Goal: Information Seeking & Learning: Understand process/instructions

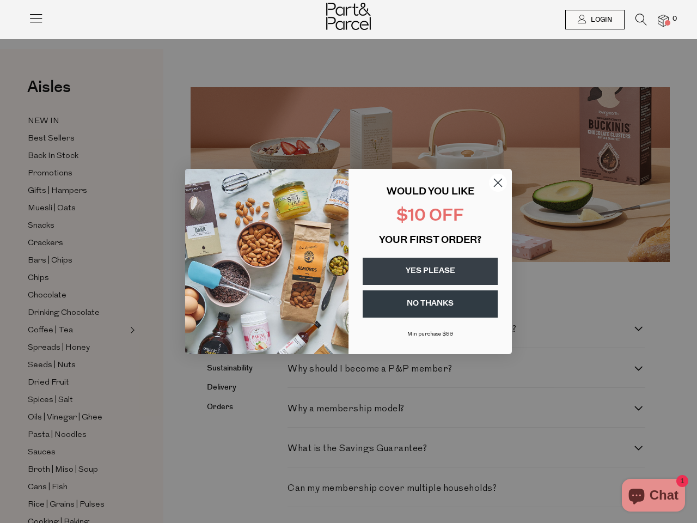
click at [348, 261] on div "WOULD YOU LIKE $10 OFF YOUR FIRST ORDER? YES PLEASE NO THANKS [PERSON_NAME] pur…" at bounding box center [424, 261] width 152 height 163
click at [36, 22] on icon at bounding box center [35, 17] width 15 height 15
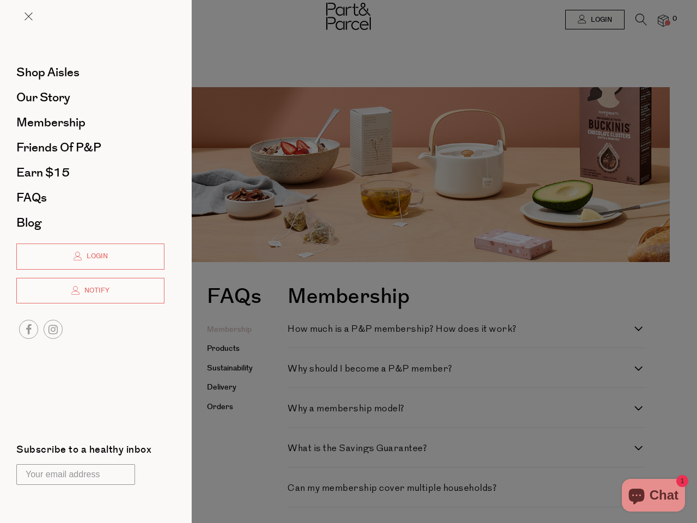
click at [594, 20] on div at bounding box center [348, 261] width 697 height 523
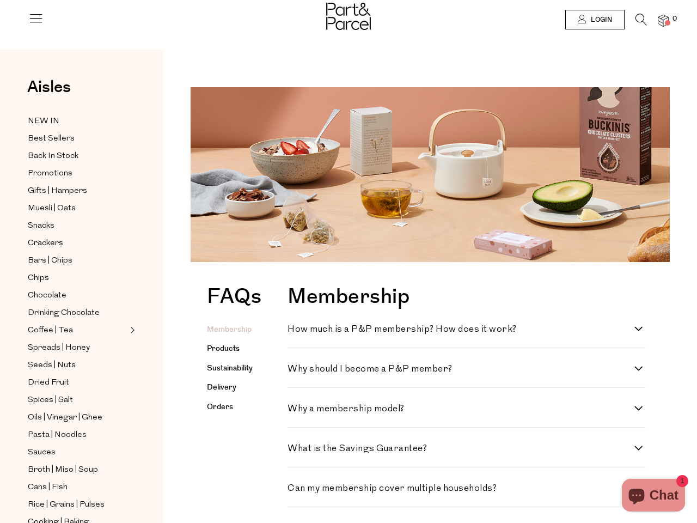
click at [647, 22] on li "0" at bounding box center [658, 21] width 22 height 15
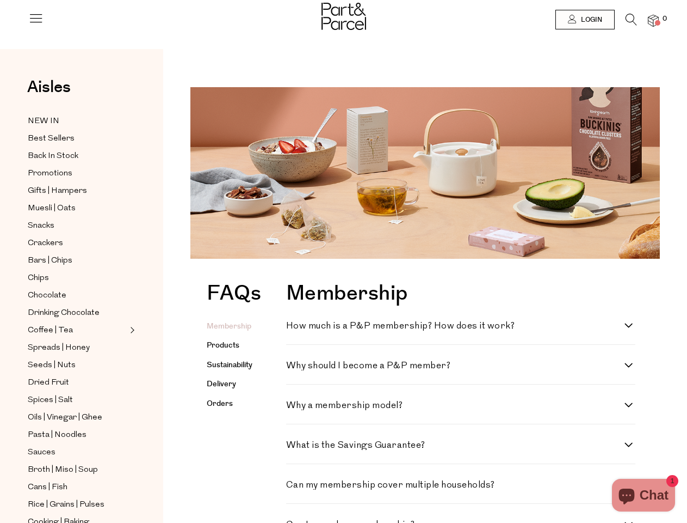
click at [663, 20] on span "0" at bounding box center [665, 19] width 10 height 10
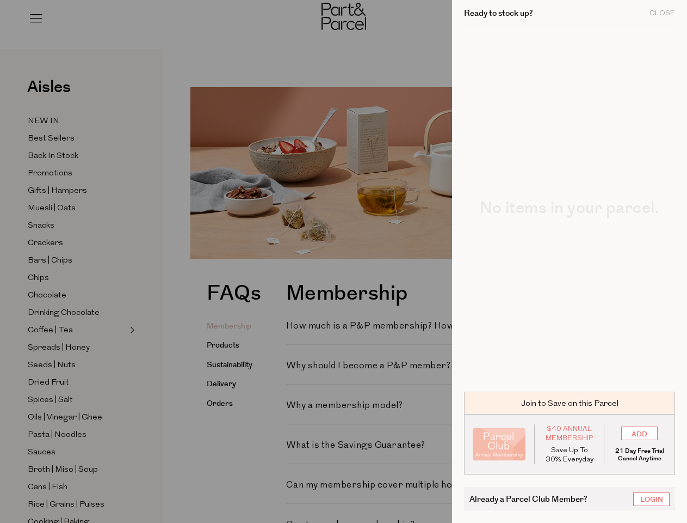
click at [497, 182] on div "No items in your parcel." at bounding box center [569, 203] width 211 height 352
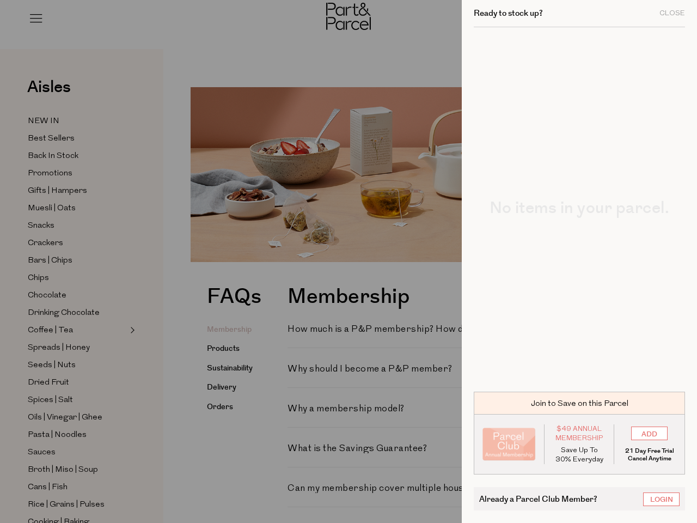
click at [430, 271] on div at bounding box center [348, 261] width 697 height 523
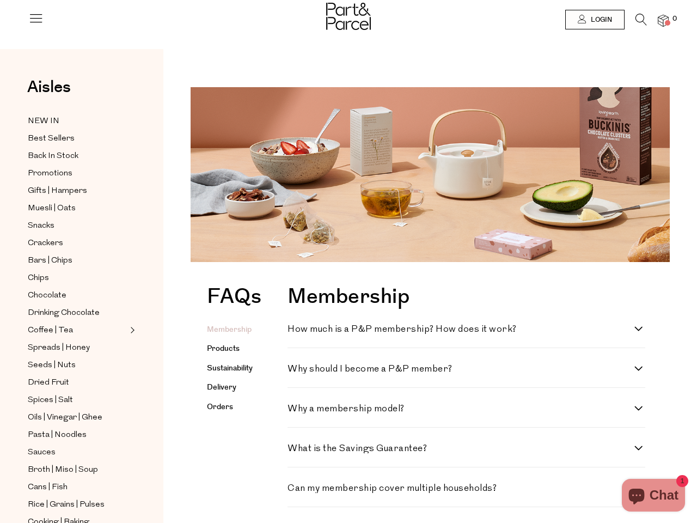
click at [430, 304] on div at bounding box center [348, 261] width 697 height 523
